Goal: Answer question/provide support

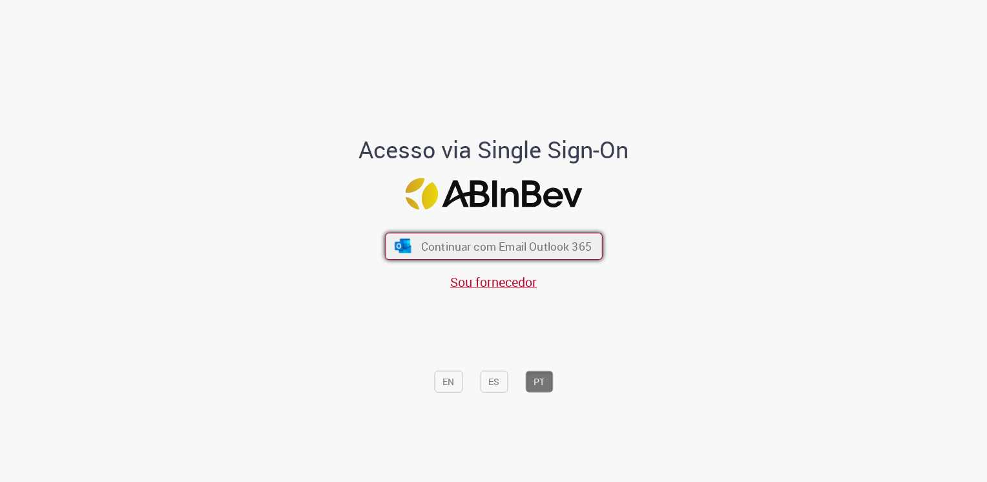
click at [558, 252] on span "Continuar com Email Outlook 365" at bounding box center [506, 245] width 171 height 15
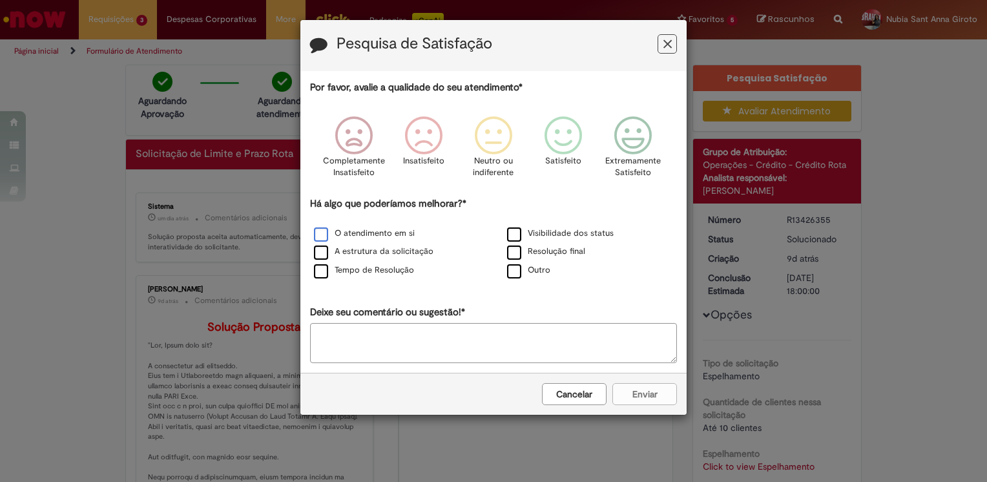
click at [335, 235] on label "O atendimento em si" at bounding box center [364, 233] width 101 height 12
click at [520, 244] on div "Resolução final" at bounding box center [590, 252] width 191 height 16
click at [519, 251] on label "Resolução final" at bounding box center [546, 252] width 78 height 12
click at [513, 235] on label "Visibilidade dos status" at bounding box center [560, 233] width 107 height 12
click at [322, 248] on label "A estrutura da solicitação" at bounding box center [374, 252] width 120 height 12
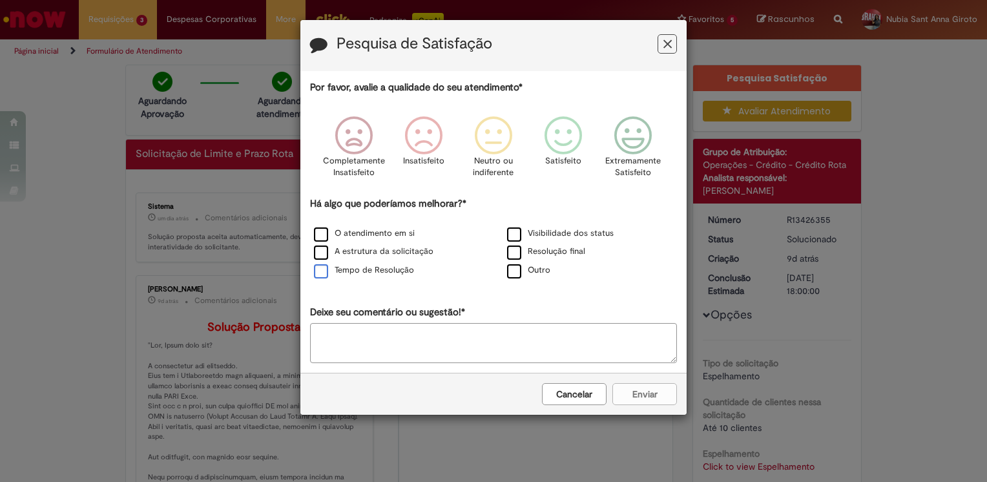
click at [323, 270] on label "Tempo de Resolução" at bounding box center [364, 270] width 100 height 12
click at [514, 272] on label "Outro" at bounding box center [528, 270] width 43 height 12
click at [630, 141] on icon "Feedback" at bounding box center [633, 135] width 48 height 39
click at [511, 275] on label "Outro" at bounding box center [528, 270] width 43 height 12
click at [667, 392] on button "Enviar" at bounding box center [645, 394] width 65 height 22
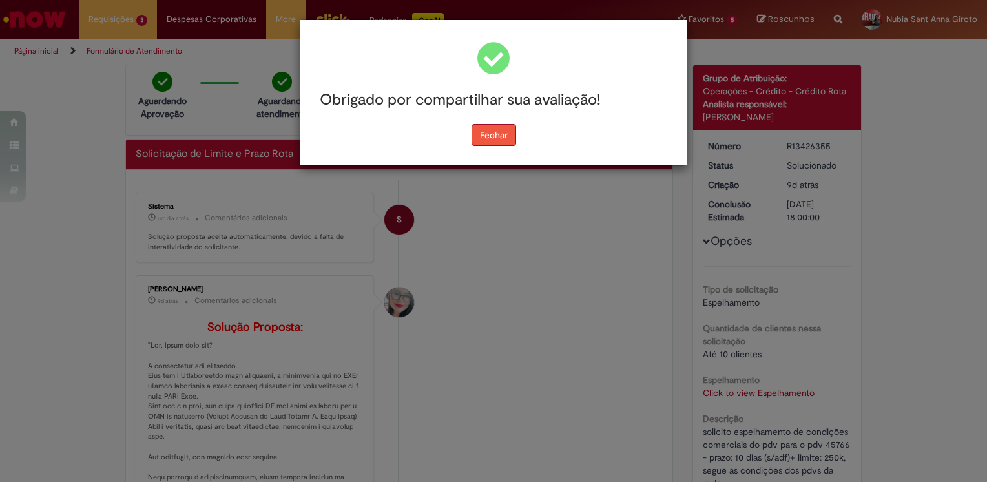
click at [495, 138] on button "Fechar" at bounding box center [494, 135] width 45 height 22
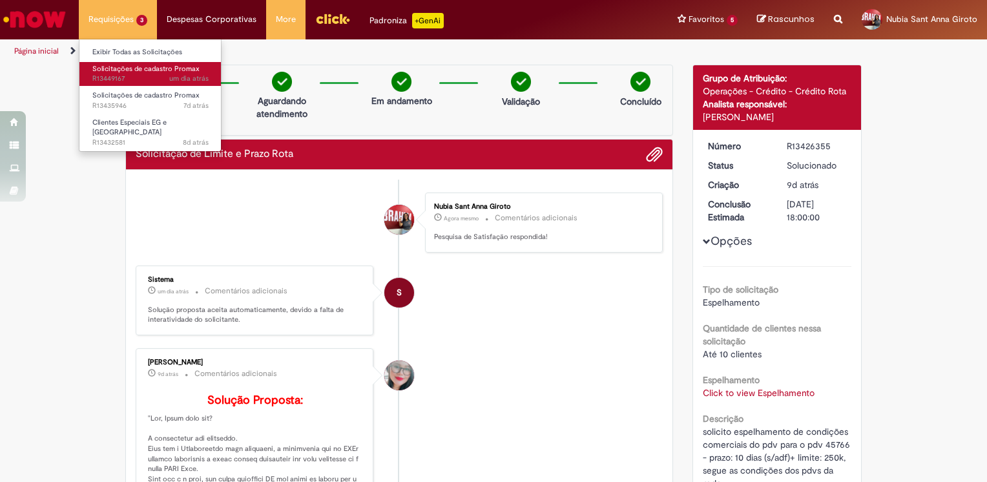
click at [129, 66] on span "Solicitações de cadastro Promax" at bounding box center [145, 69] width 107 height 10
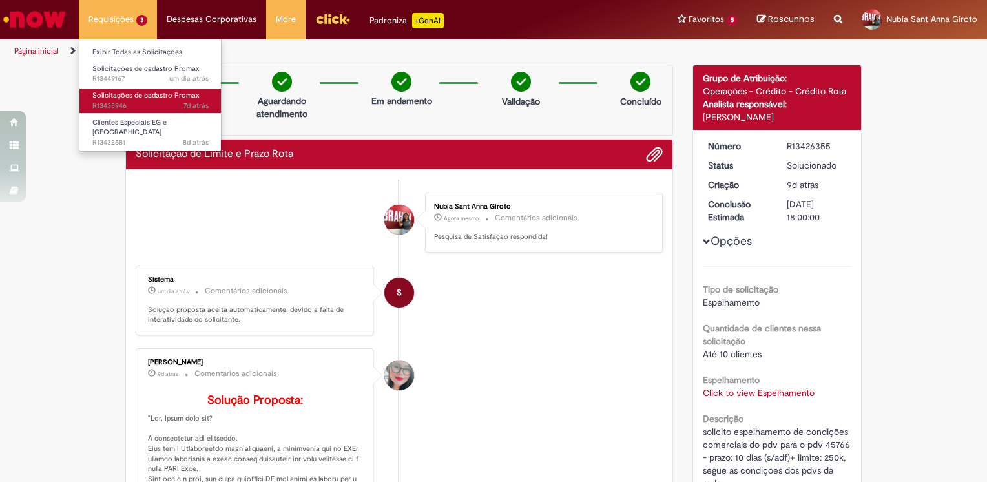
click at [134, 100] on link "Solicitações de cadastro Promax 7d atrás 7 dias atrás R13435946" at bounding box center [150, 101] width 142 height 24
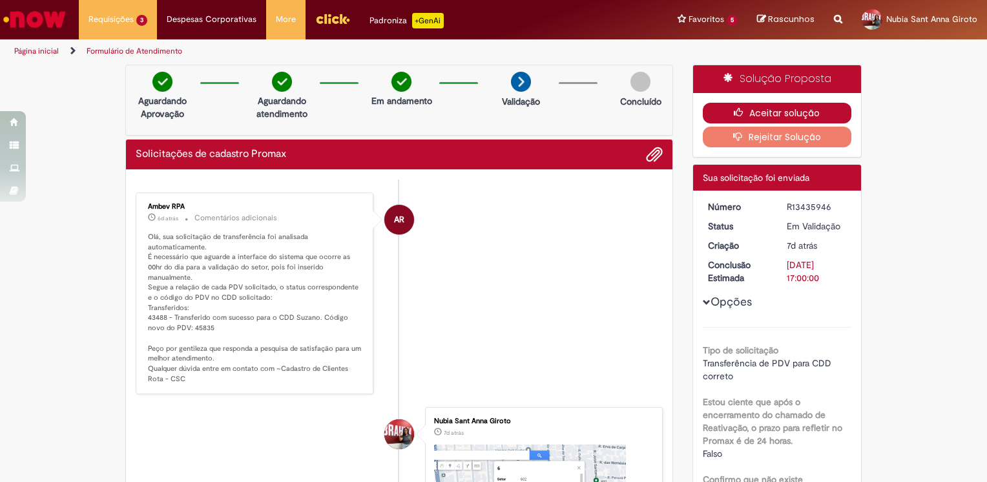
click at [762, 111] on button "Aceitar solução" at bounding box center [777, 113] width 149 height 21
click at [815, 112] on button "Aceitar solução" at bounding box center [777, 113] width 149 height 21
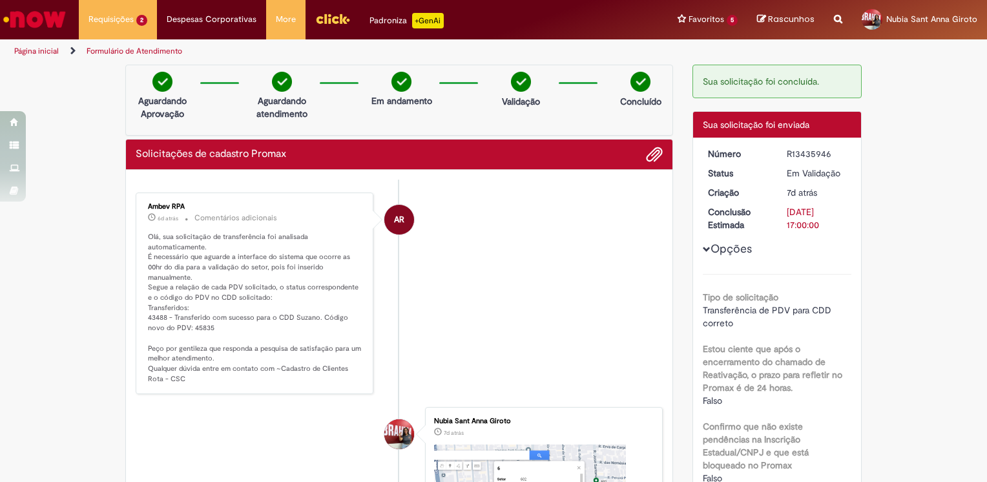
click at [136, 76] on div "Aguardando Aprovação" at bounding box center [162, 93] width 63 height 42
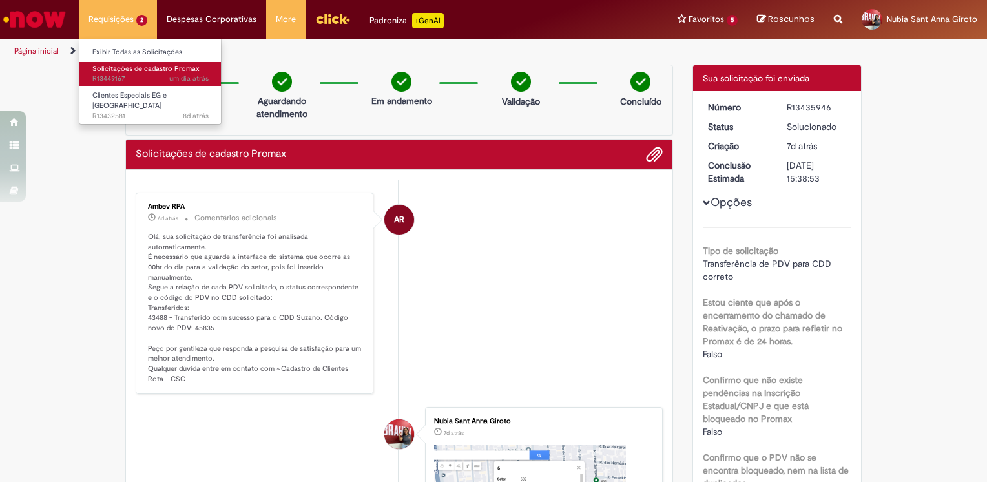
click at [134, 71] on span "Solicitações de cadastro Promax" at bounding box center [145, 69] width 107 height 10
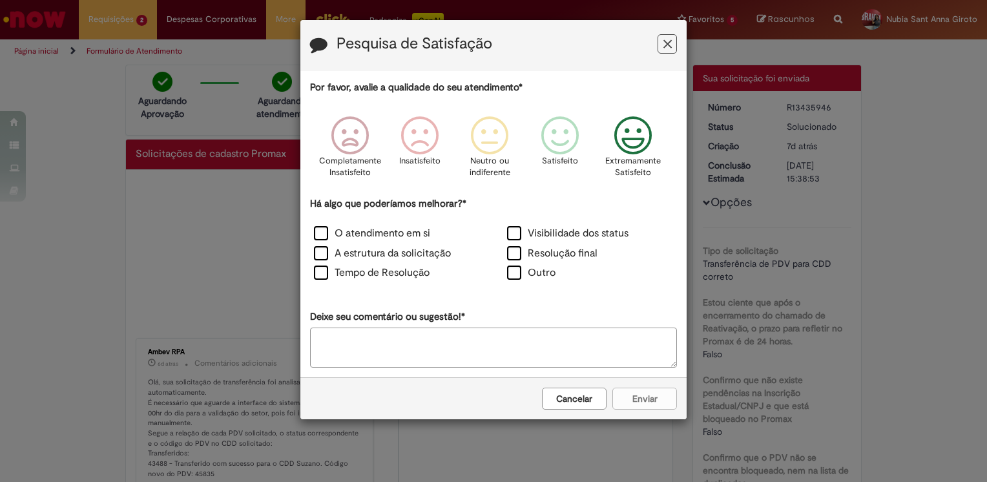
click at [628, 143] on icon "Feedback" at bounding box center [633, 135] width 48 height 39
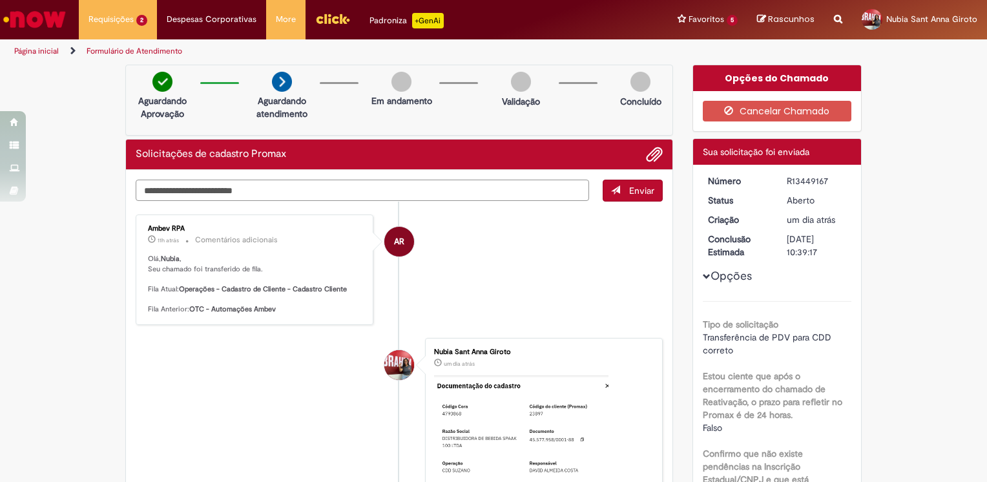
click at [276, 189] on textarea "Digite sua mensagem aqui..." at bounding box center [363, 191] width 454 height 22
type textarea "**********"
click at [616, 185] on button "Enviar" at bounding box center [633, 191] width 60 height 22
